Goal: Task Accomplishment & Management: Manage account settings

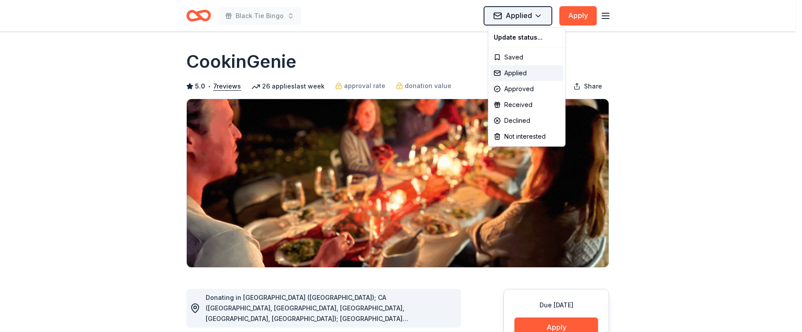
click at [529, 14] on html "Black Tie Bingo Applied Apply Due [DATE] Share CookinGenie 5.0 • 7 reviews 26 a…" at bounding box center [401, 166] width 802 height 332
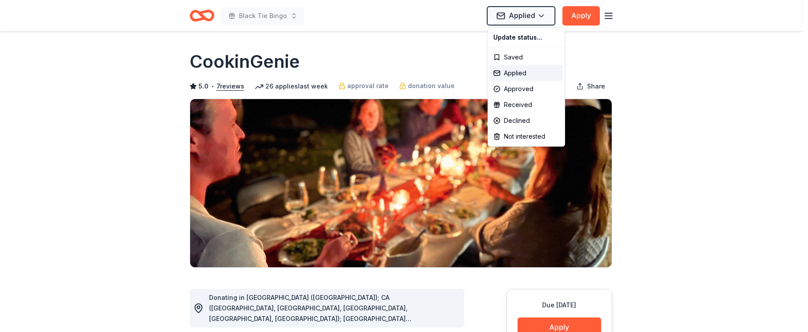
click at [614, 13] on html "Black Tie Bingo Applied Apply Due [DATE] Share CookinGenie 5.0 • 7 reviews 26 a…" at bounding box center [404, 166] width 808 height 332
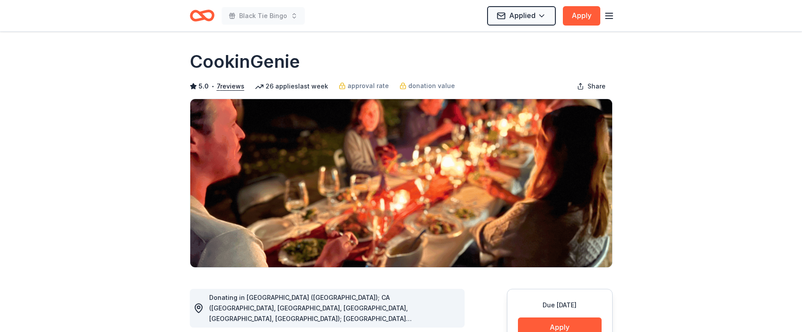
click at [609, 16] on line "button" at bounding box center [608, 16] width 7 height 0
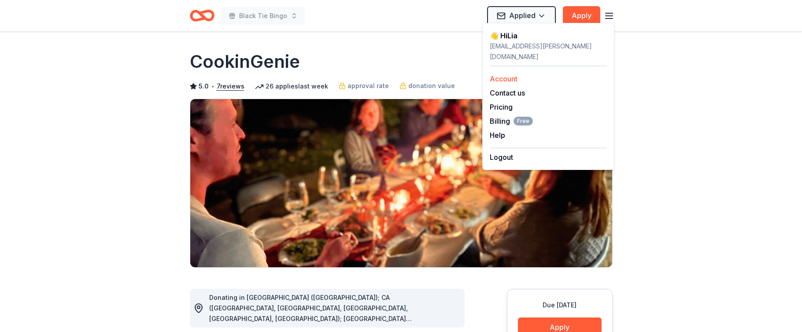
click at [512, 74] on link "Account" at bounding box center [503, 78] width 28 height 9
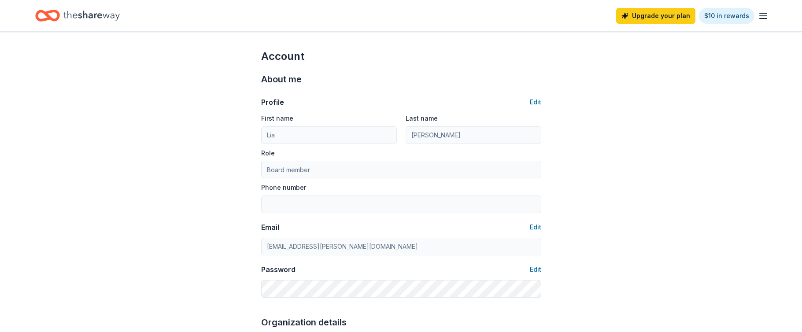
click at [87, 14] on icon "Home" at bounding box center [91, 16] width 56 height 10
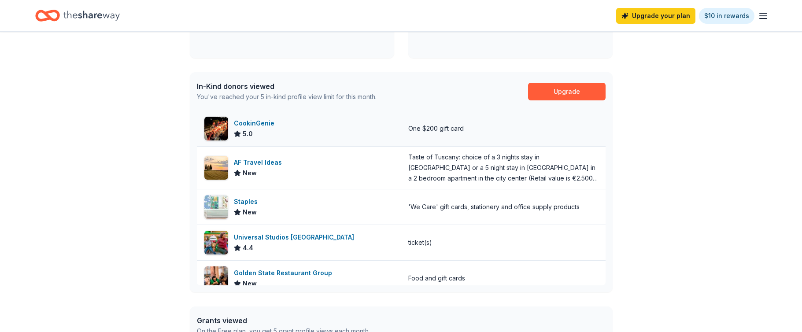
click at [249, 120] on div "CookinGenie" at bounding box center [256, 123] width 44 height 11
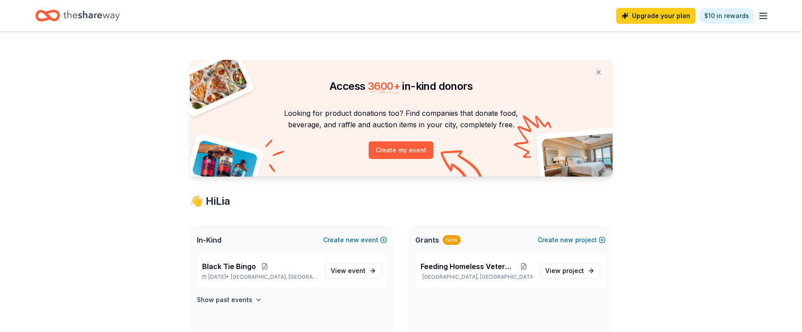
click at [760, 17] on icon "button" at bounding box center [763, 16] width 11 height 11
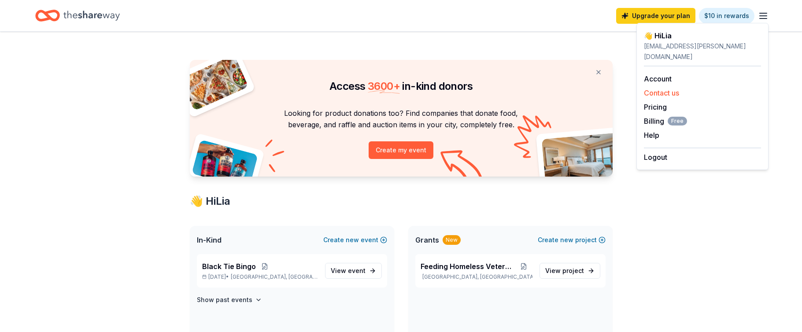
click at [656, 88] on button "Contact us" at bounding box center [661, 93] width 35 height 11
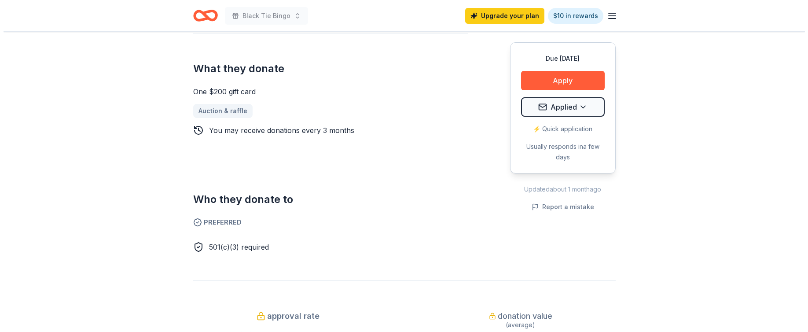
scroll to position [318, 0]
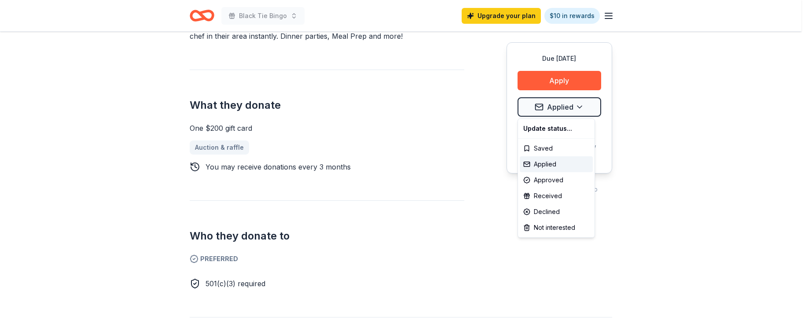
click at [544, 128] on div "Update status..." at bounding box center [556, 129] width 73 height 16
click at [539, 129] on div "Update status..." at bounding box center [556, 129] width 73 height 16
click at [555, 180] on div "Approved" at bounding box center [556, 180] width 73 height 16
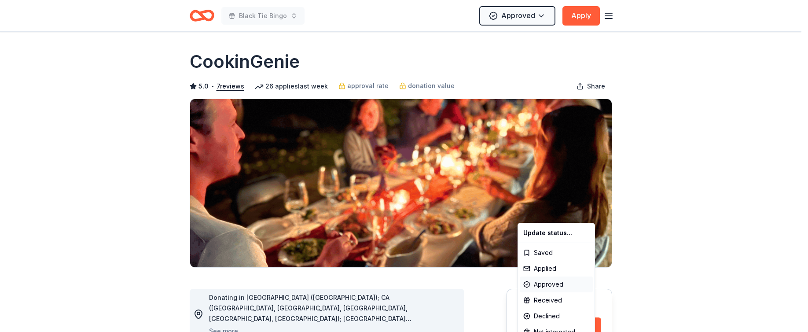
scroll to position [0, 0]
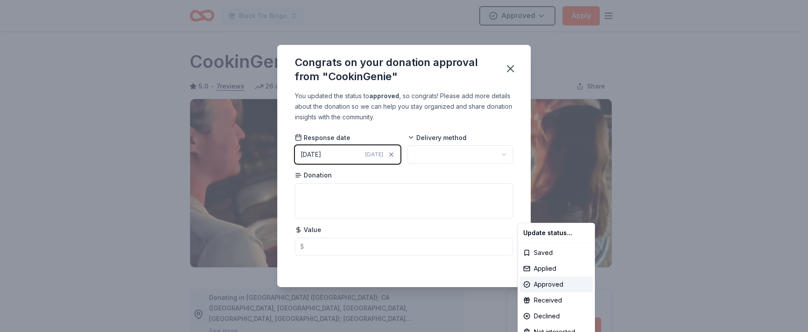
click at [391, 155] on html "Black Tie Bingo Approved Apply Due [DATE] Share CookinGenie 5.0 • 7 reviews 26 …" at bounding box center [404, 166] width 808 height 332
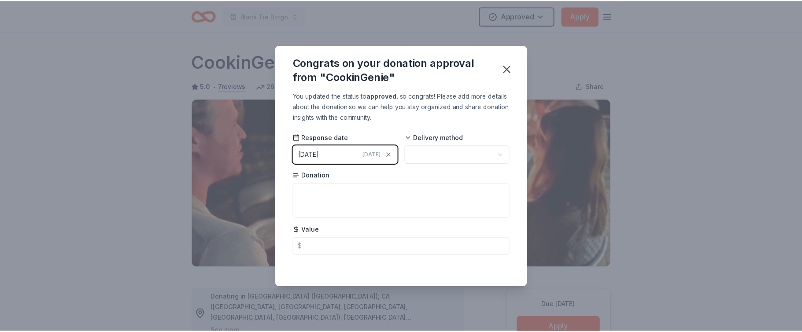
scroll to position [188, 0]
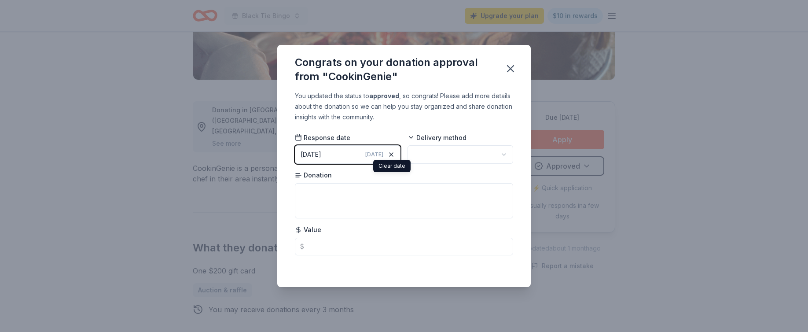
click at [391, 154] on icon "button" at bounding box center [392, 155] width 4 height 4
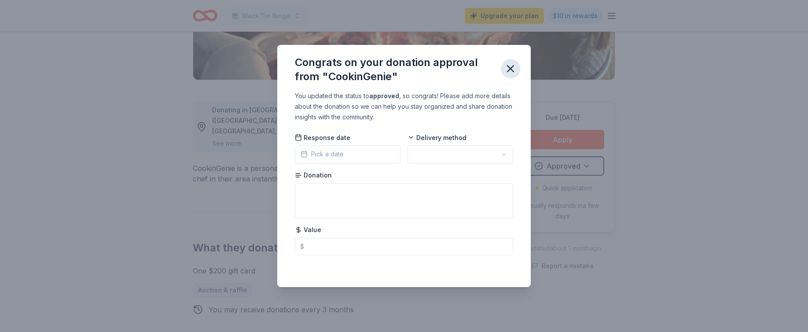
click at [512, 69] on icon "button" at bounding box center [510, 69] width 12 height 12
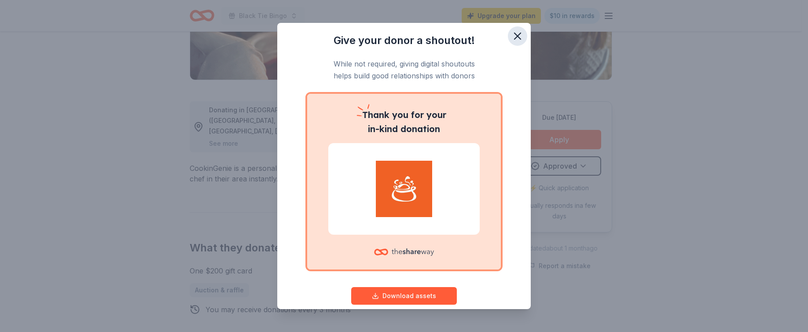
click at [514, 37] on icon "button" at bounding box center [518, 36] width 12 height 12
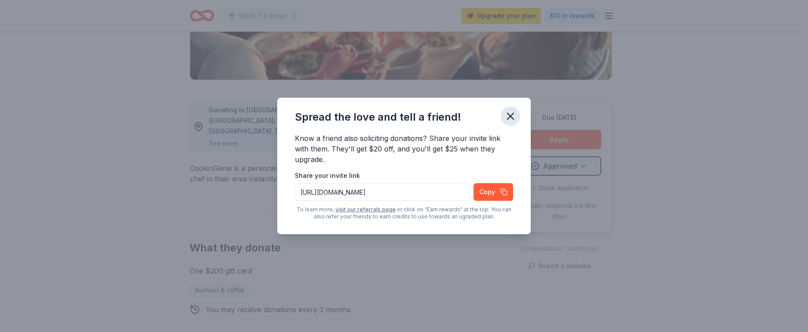
click at [508, 117] on icon "button" at bounding box center [510, 116] width 12 height 12
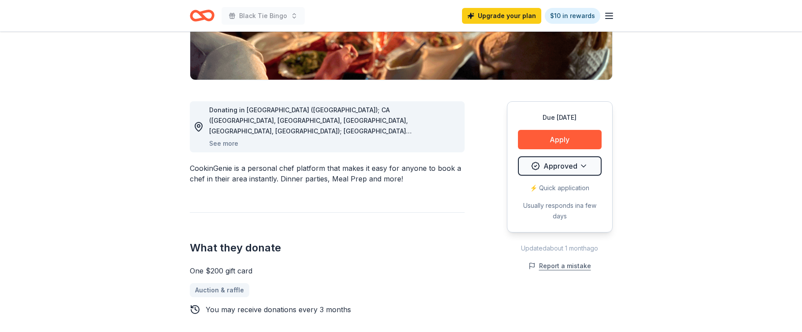
click at [573, 268] on button "Report a mistake" at bounding box center [559, 266] width 63 height 11
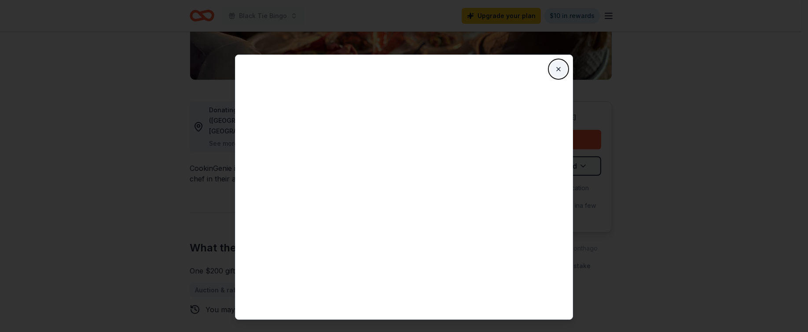
click at [559, 69] on button "Close" at bounding box center [559, 69] width 18 height 18
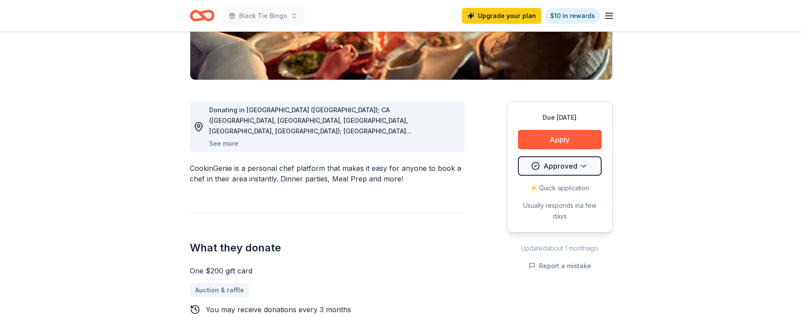
click at [612, 15] on icon "button" at bounding box center [609, 16] width 11 height 11
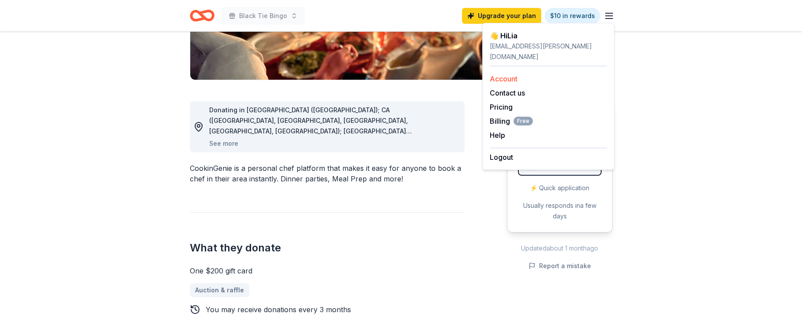
click at [497, 74] on link "Account" at bounding box center [503, 78] width 28 height 9
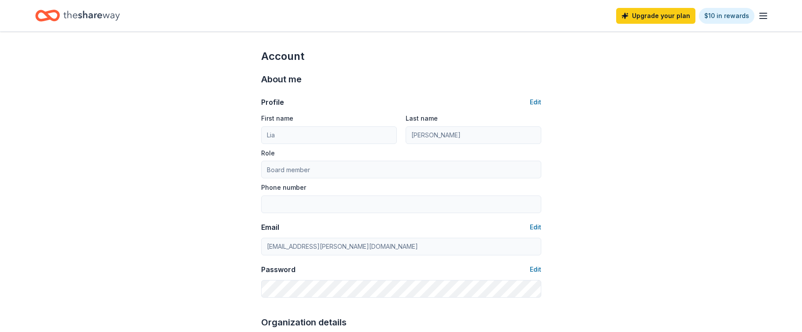
click at [758, 17] on icon "button" at bounding box center [763, 16] width 11 height 11
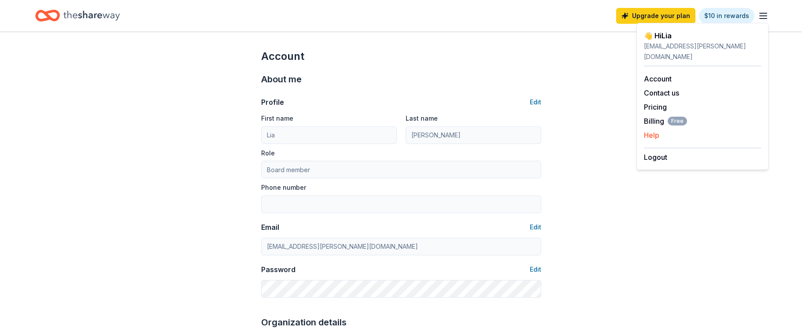
click at [651, 130] on button "Help" at bounding box center [651, 135] width 15 height 11
